Goal: Transaction & Acquisition: Purchase product/service

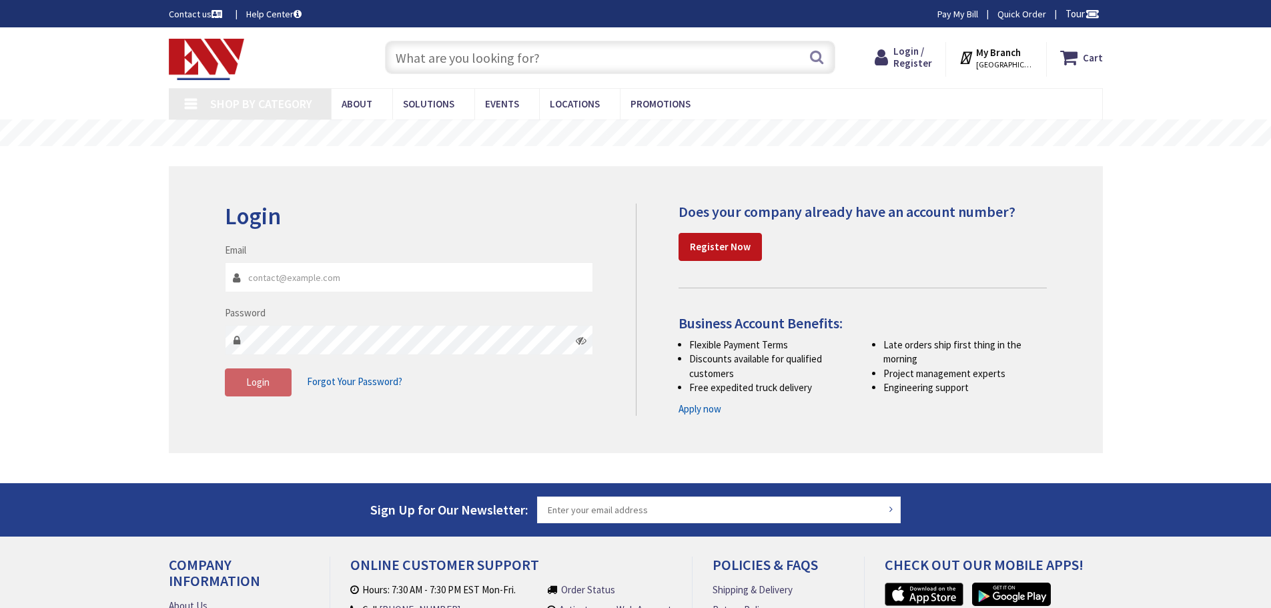
type input "[EMAIL_ADDRESS][DOMAIN_NAME]"
click at [450, 50] on input "text" at bounding box center [610, 57] width 450 height 33
click at [259, 389] on button "Login" at bounding box center [258, 382] width 67 height 28
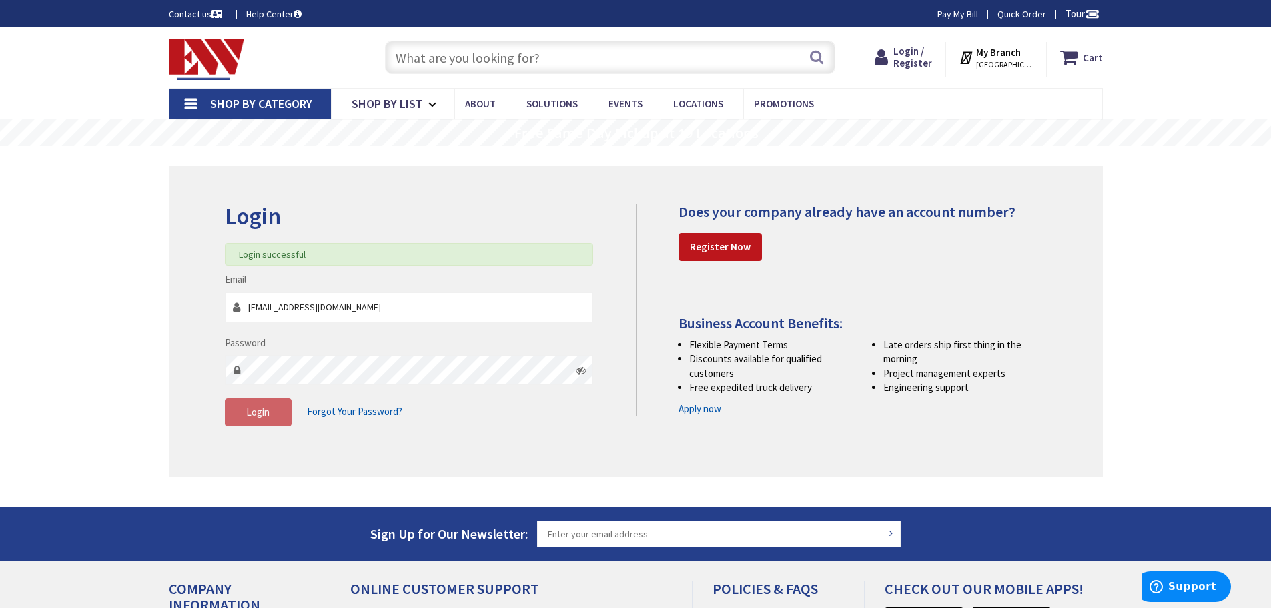
type input "[GEOGRAPHIC_DATA], [GEOGRAPHIC_DATA]"
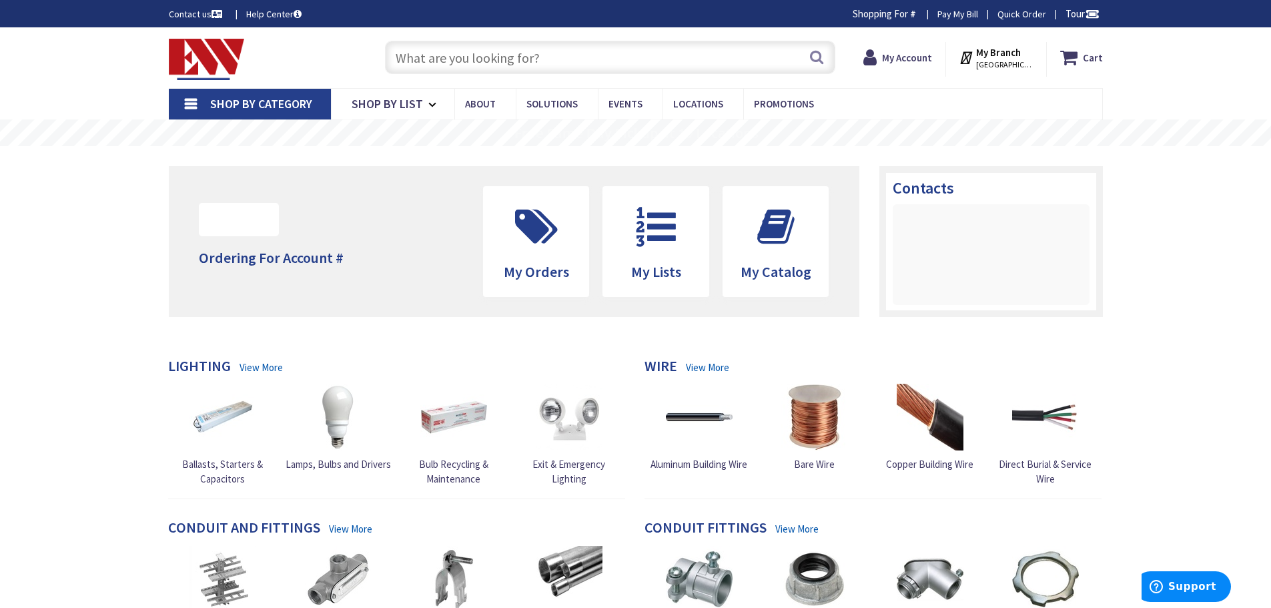
click at [431, 55] on input "text" at bounding box center [610, 57] width 450 height 33
paste input "T40F3"
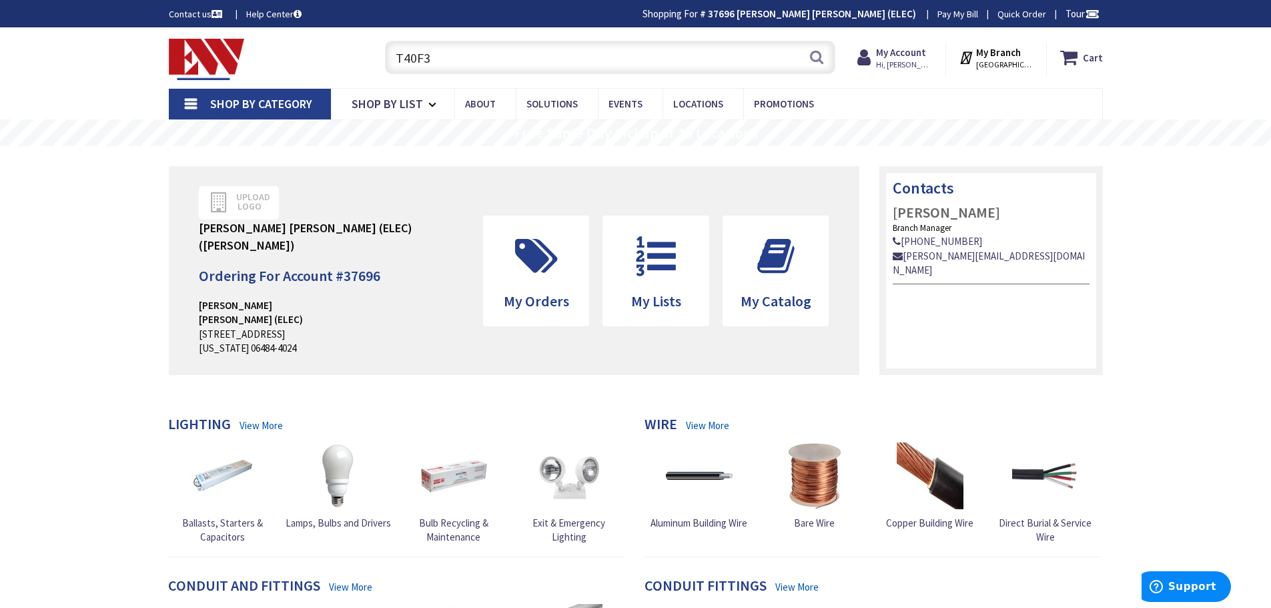
drag, startPoint x: 443, startPoint y: 60, endPoint x: 376, endPoint y: 51, distance: 67.3
click at [376, 51] on div "T40F3 Search" at bounding box center [606, 56] width 477 height 43
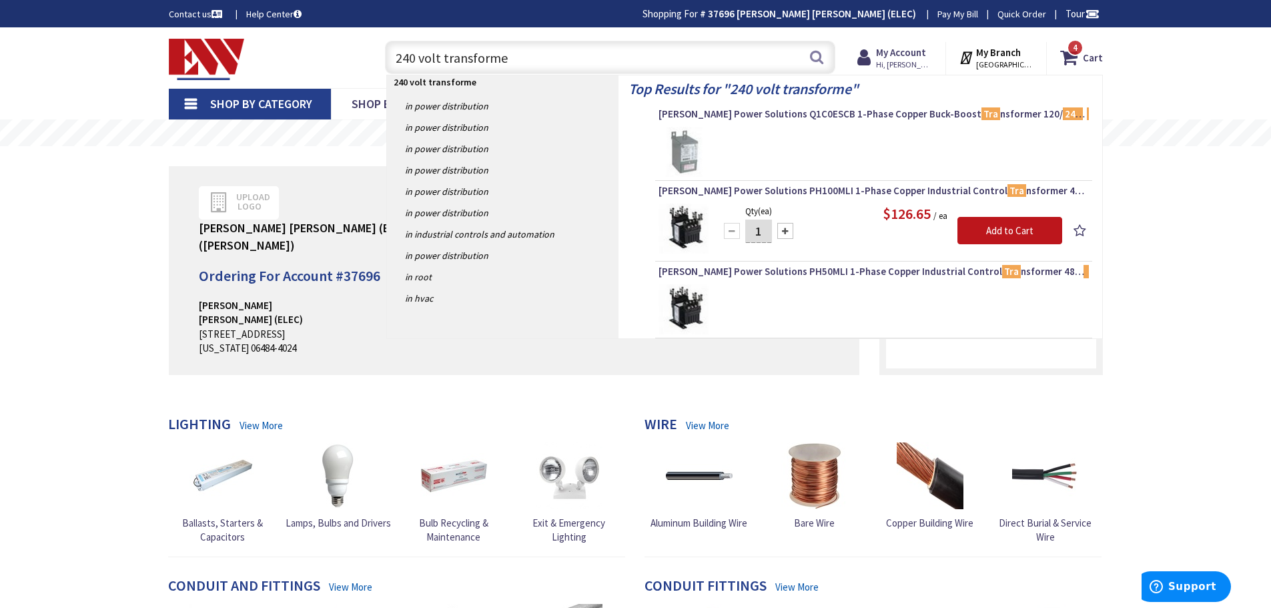
type input "240 volt transformer"
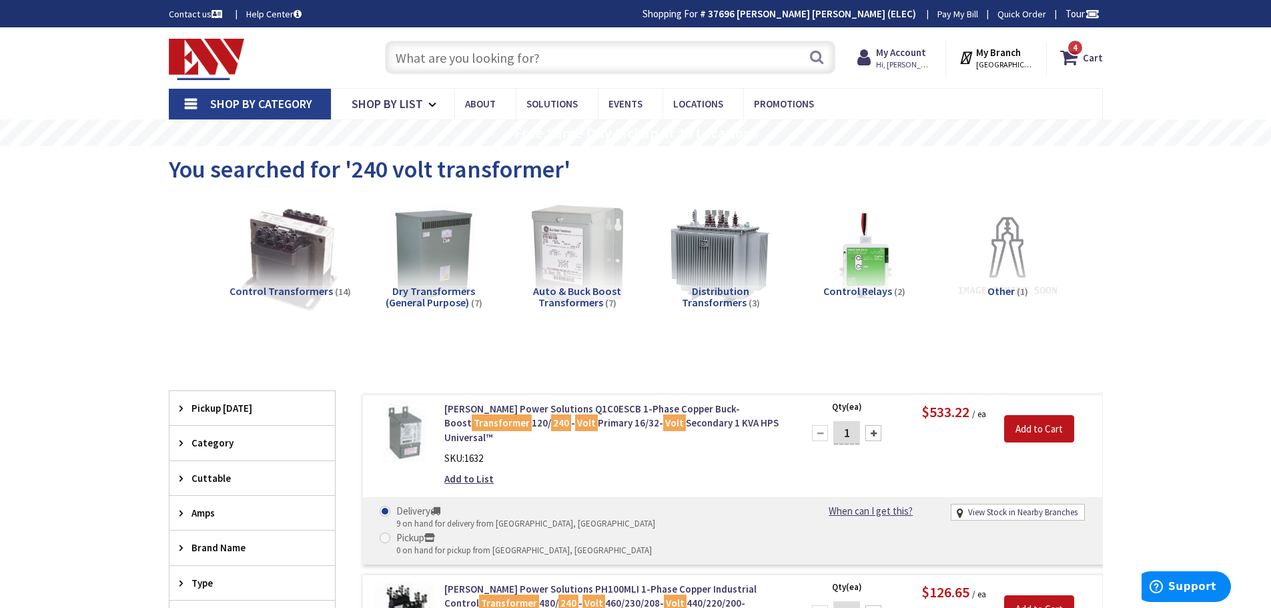
click at [455, 57] on input "text" at bounding box center [610, 57] width 450 height 33
paste input "WHITE RODGERS 90-T40F3"
type input "WHITE RODGERS 90-T40F3"
click at [817, 55] on button "Search" at bounding box center [816, 57] width 17 height 30
